Goal: Information Seeking & Learning: Learn about a topic

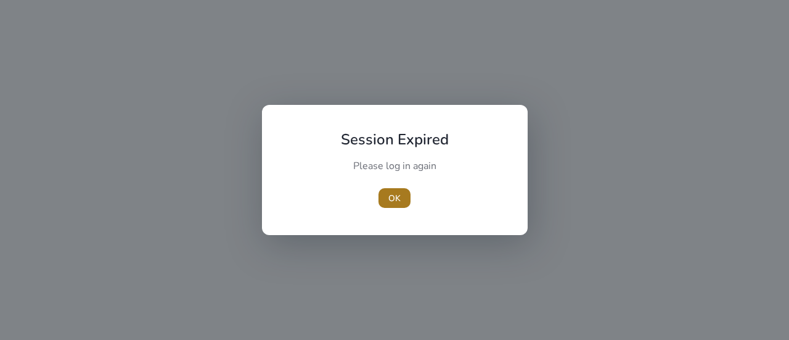
click at [400, 193] on span "OK" at bounding box center [394, 198] width 12 height 13
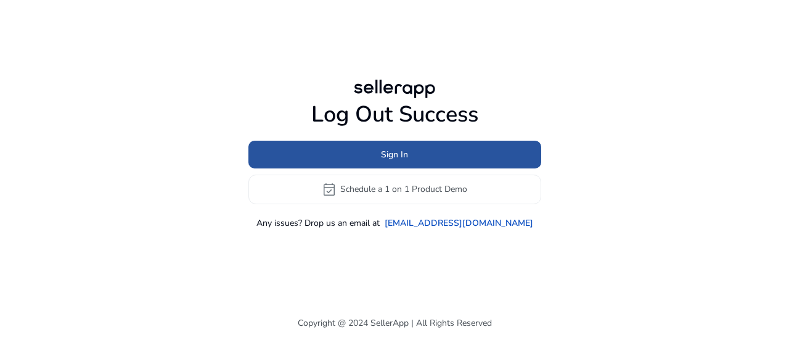
click at [410, 150] on span at bounding box center [394, 154] width 293 height 30
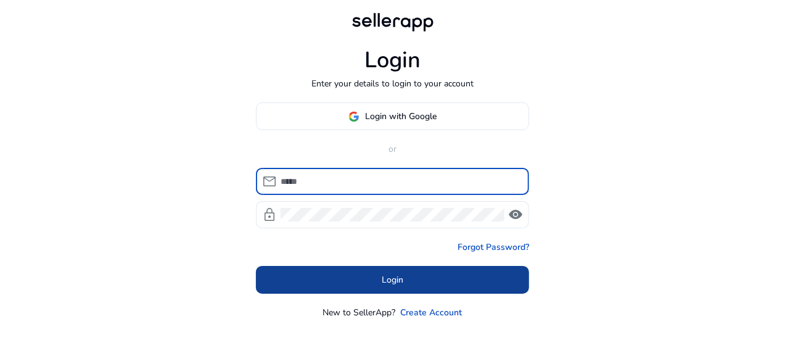
type input "**********"
click at [406, 278] on span at bounding box center [392, 280] width 273 height 30
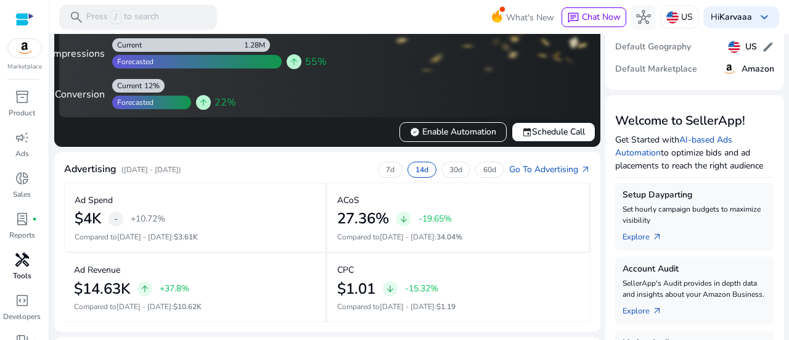
scroll to position [59, 0]
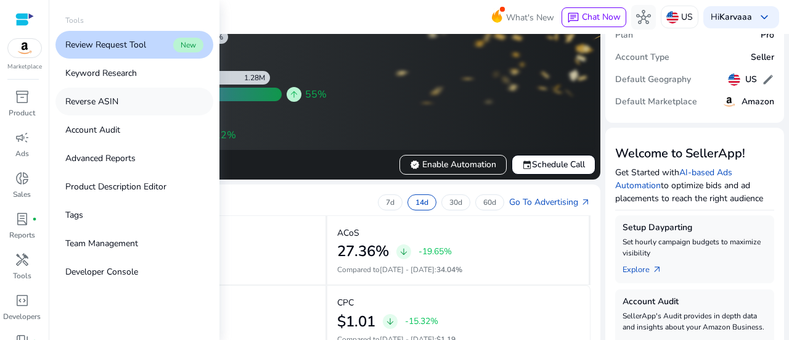
click at [111, 107] on p "Reverse ASIN" at bounding box center [91, 101] width 53 height 13
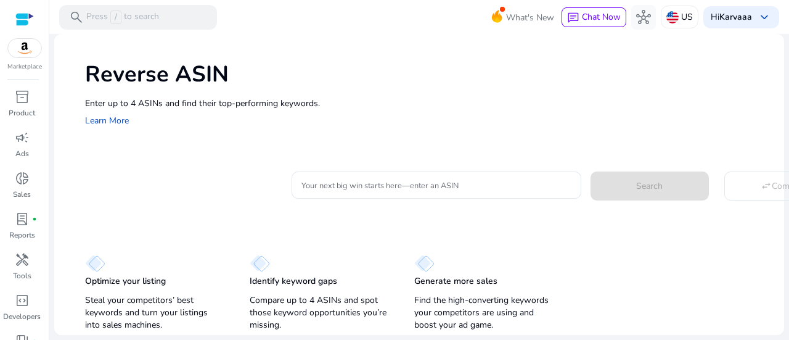
drag, startPoint x: 27, startPoint y: 109, endPoint x: 518, endPoint y: 93, distance: 491.6
click at [27, 109] on p "Product" at bounding box center [22, 112] width 27 height 11
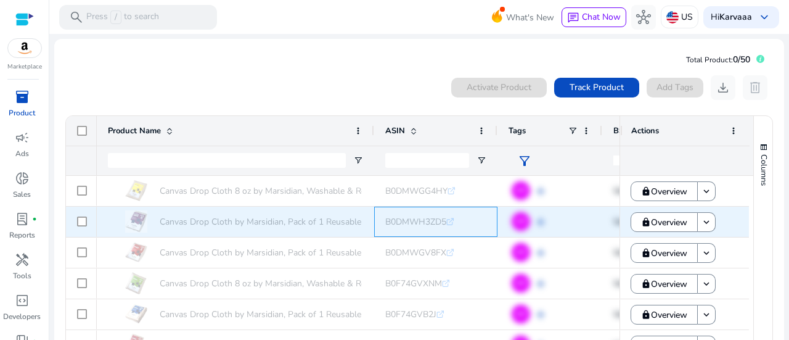
click at [481, 218] on div "B0DMWH3ZD5 .st0{fill:#2c8af8}" at bounding box center [477, 221] width 185 height 25
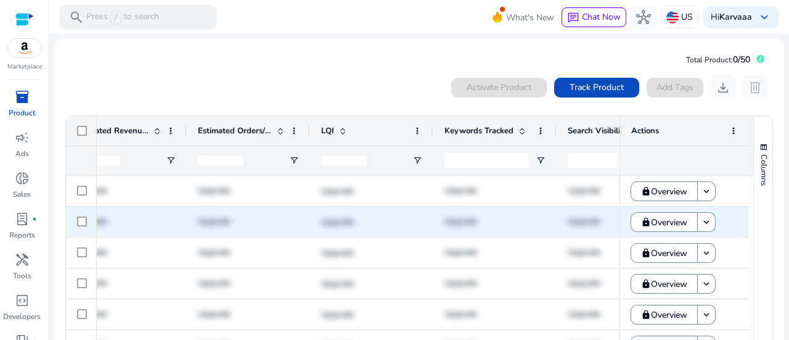
scroll to position [0, 768]
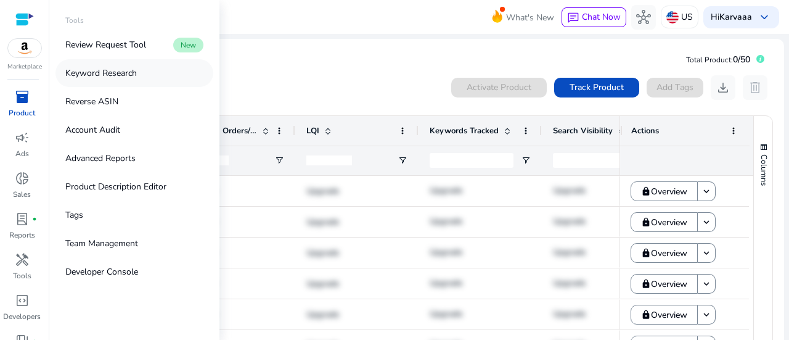
click at [129, 74] on p "Keyword Research" at bounding box center [101, 73] width 72 height 13
